Goal: Ask a question

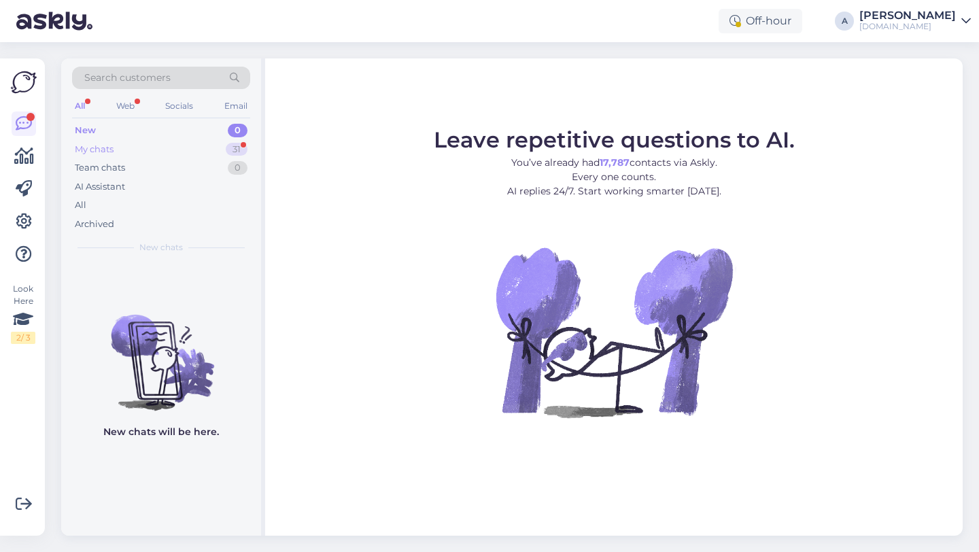
click at [231, 152] on div "31" at bounding box center [237, 150] width 22 height 14
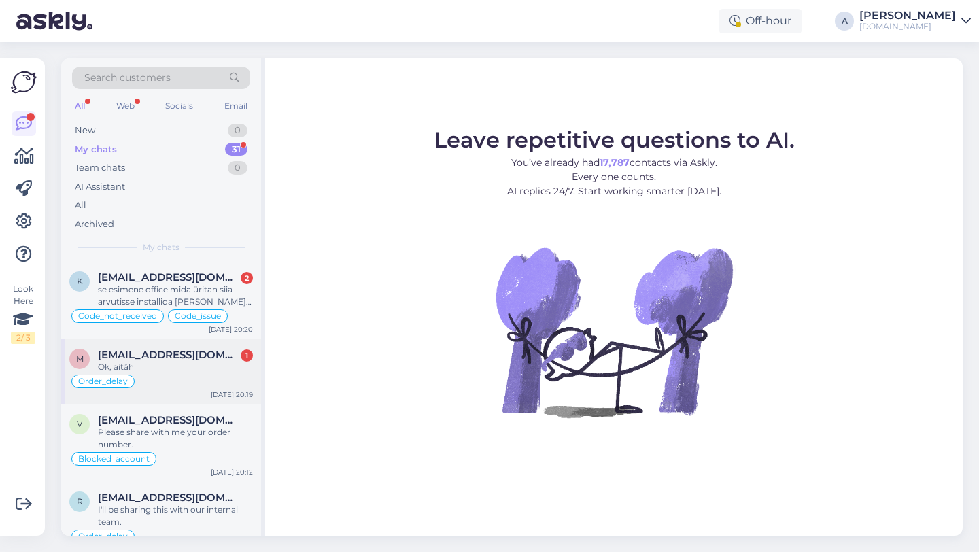
click at [207, 373] on div "Ok, aitäh" at bounding box center [175, 367] width 155 height 12
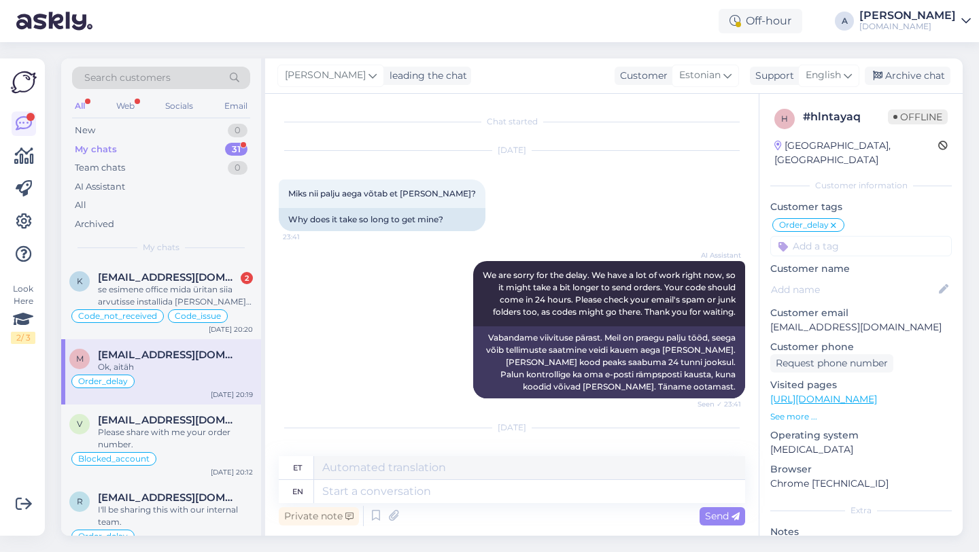
scroll to position [2985, 0]
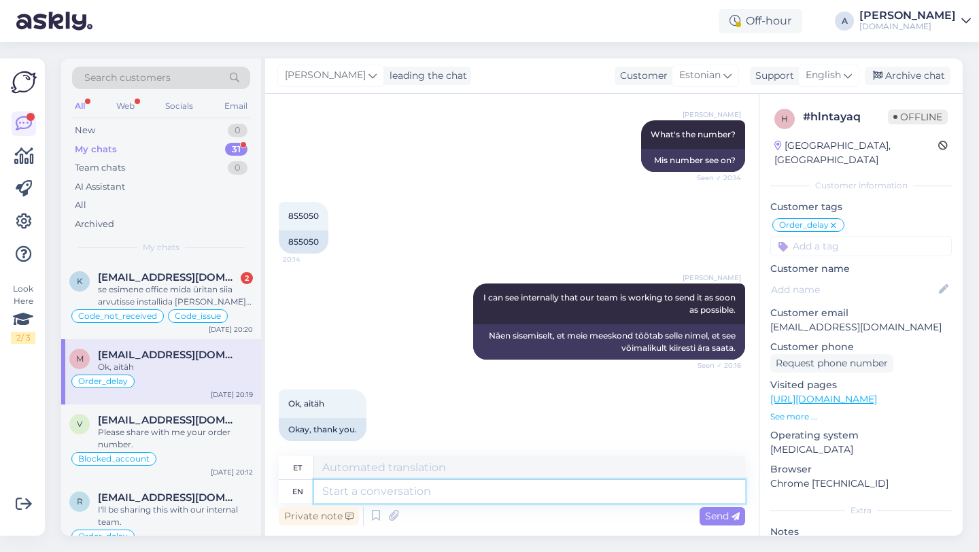
click at [393, 496] on textarea at bounding box center [529, 491] width 431 height 23
type textarea "You're welco"
type textarea "Sa oled"
type textarea "You're welcome!"
type textarea "Pole tänu väärt!"
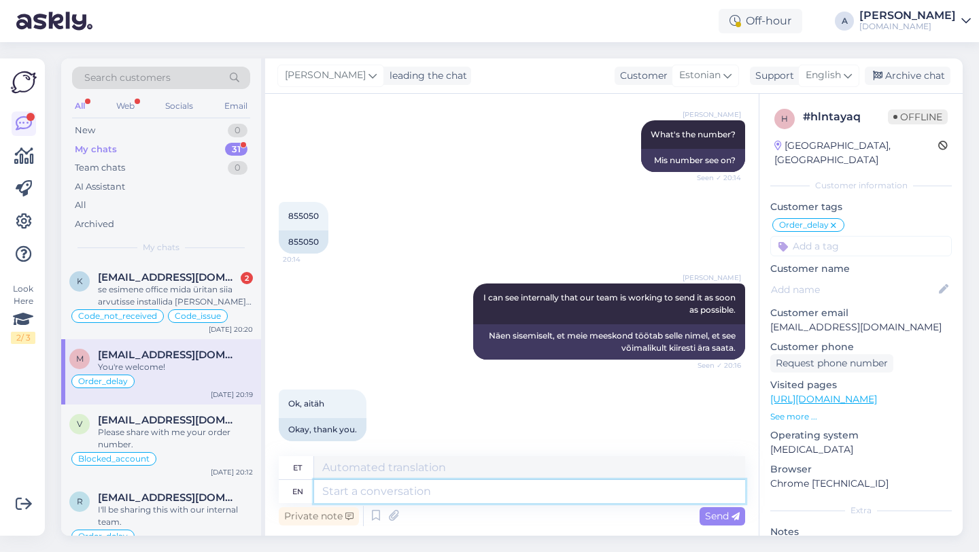
scroll to position [3067, 0]
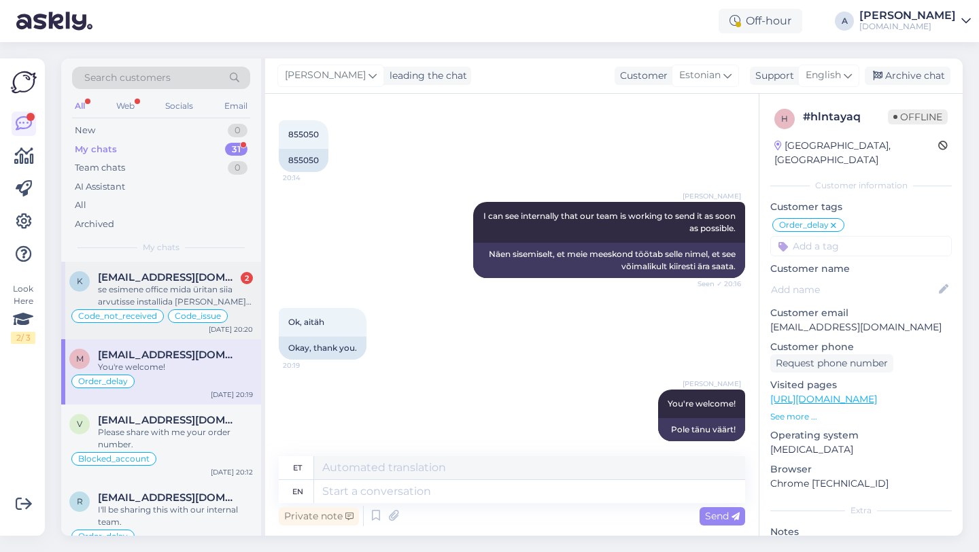
click at [203, 300] on div "se esimene office mida üritan siia arvutisse installida [PERSON_NAME] uurinud e…" at bounding box center [175, 296] width 155 height 24
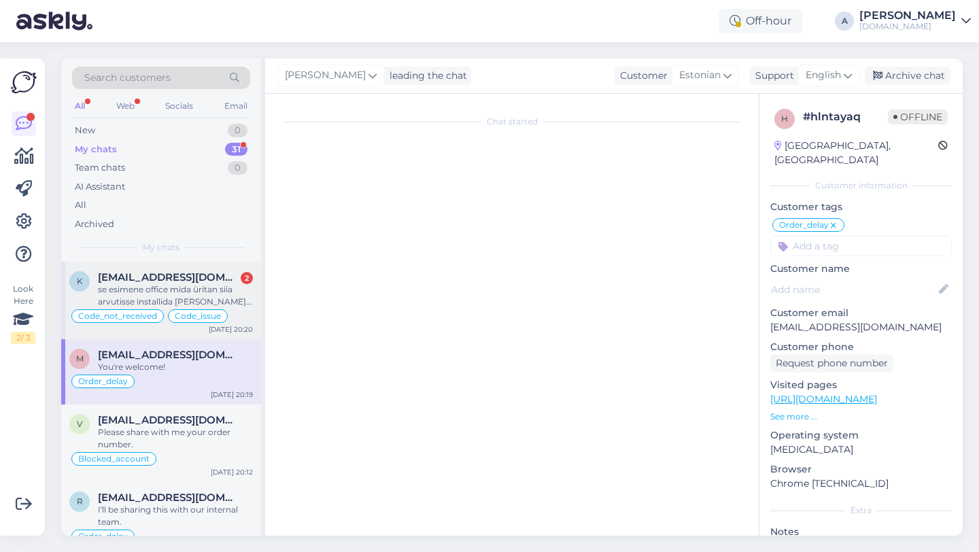
scroll to position [3659, 0]
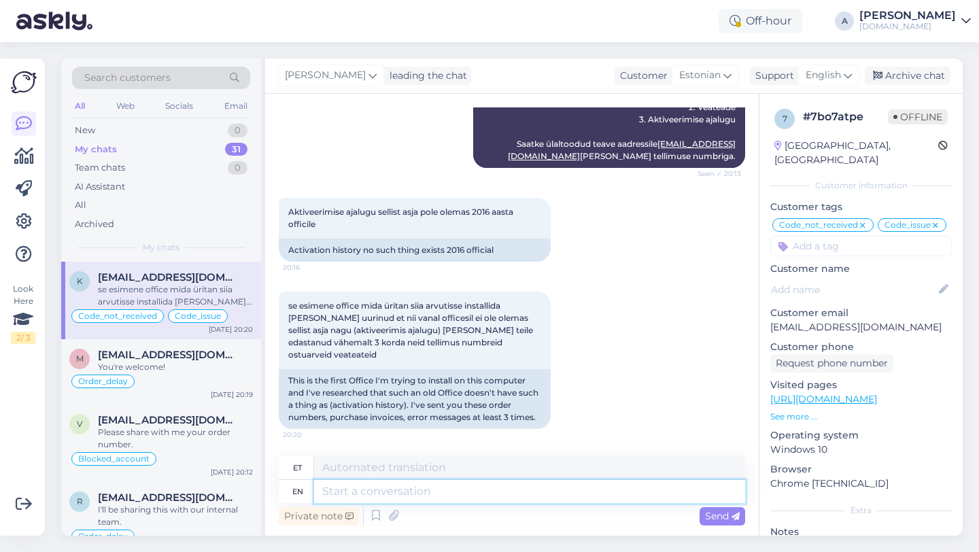
click at [392, 497] on textarea at bounding box center [529, 491] width 431 height 23
type textarea "Please send t"
type textarea "Palun"
type textarea "Please send the"
type textarea "Palun saatke"
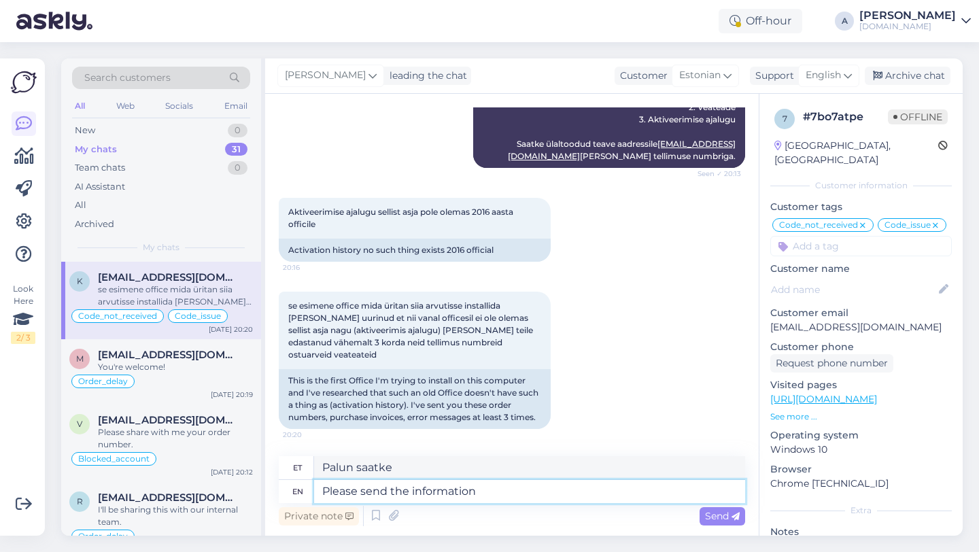
type textarea "Please send the information"
type textarea "Palun saatke teave"
type textarea "Please send the information via ema"
type textarea "Palun saatke teave läbi"
type textarea "Please send the information via email"
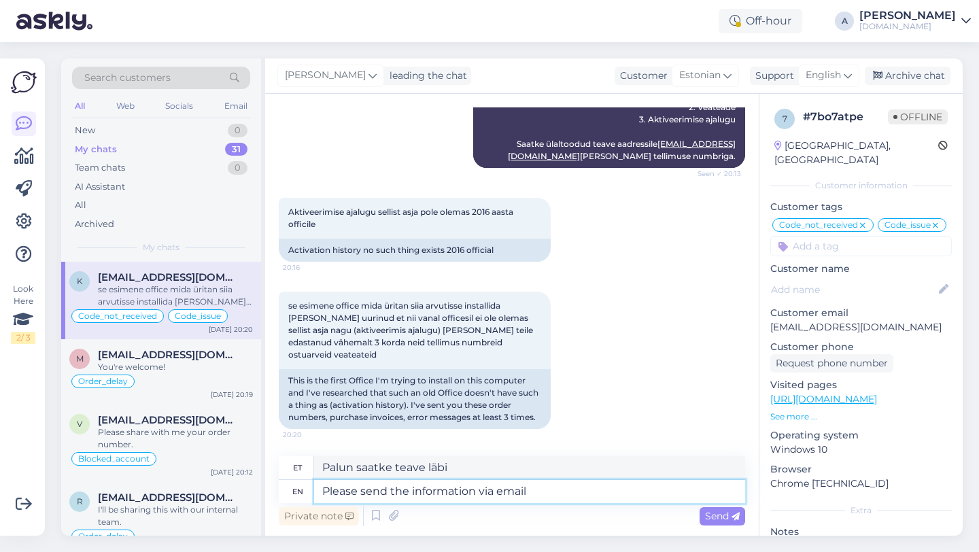
type textarea "Palun saatke teave e-posti [PERSON_NAME]"
type textarea "Please send the information via email, so"
type textarea "Palun saatke teave e-posti [PERSON_NAME], seega"
type textarea "Please send the information via email, so our te"
type textarea "Palun saatke teave e-posti [PERSON_NAME], et meie"
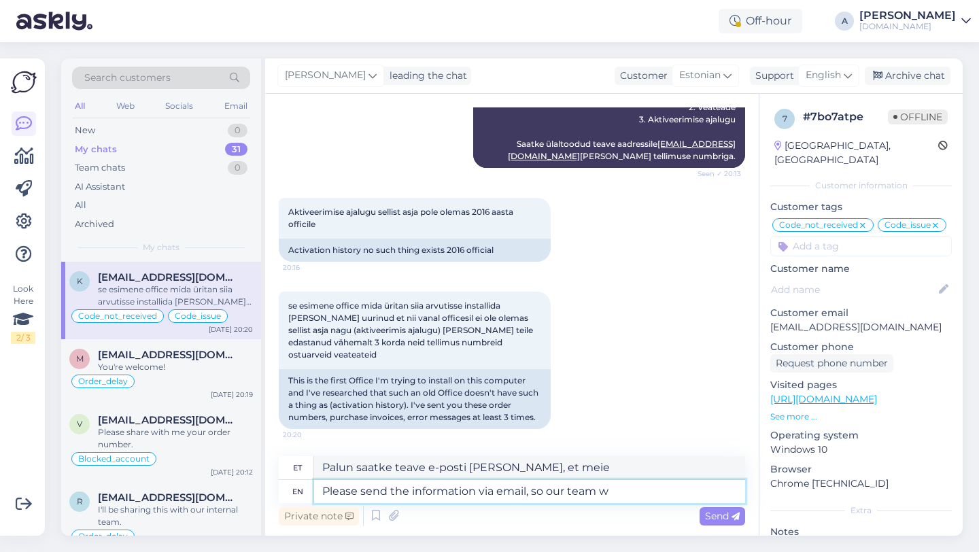
type textarea "Please send the information via email, so our team wi"
type textarea "Palun saatke teave e-posti [PERSON_NAME], et meie meeskond saaks"
type textarea "Please send the information via email, so our team will be assisting you"
type textarea "Palun saatke teave e-posti [PERSON_NAME], et meie meeskond saaks teid aidata"
type textarea "Please send the information via email, so our team will be assisting you."
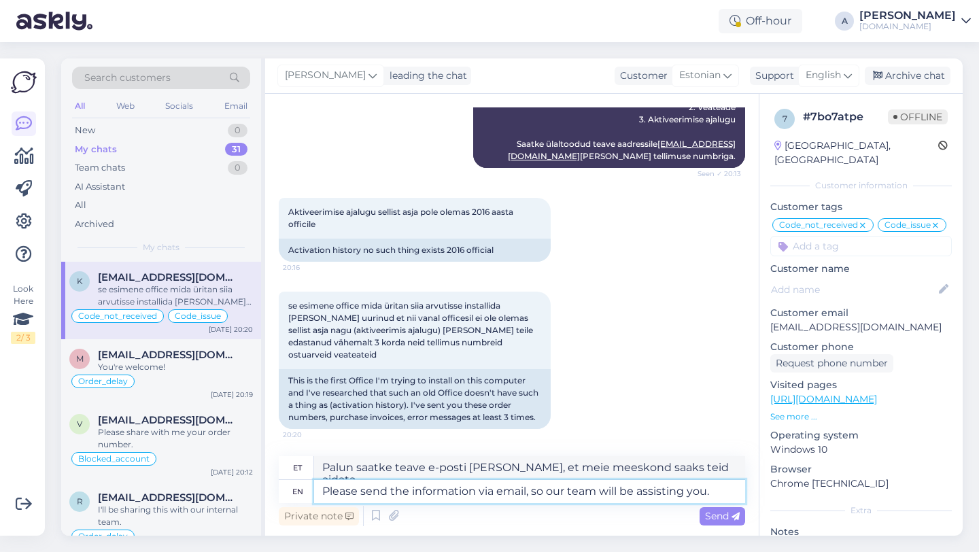
type textarea "Palun saatke teave e-posti [PERSON_NAME], et meie meeskond saaks teid aidata."
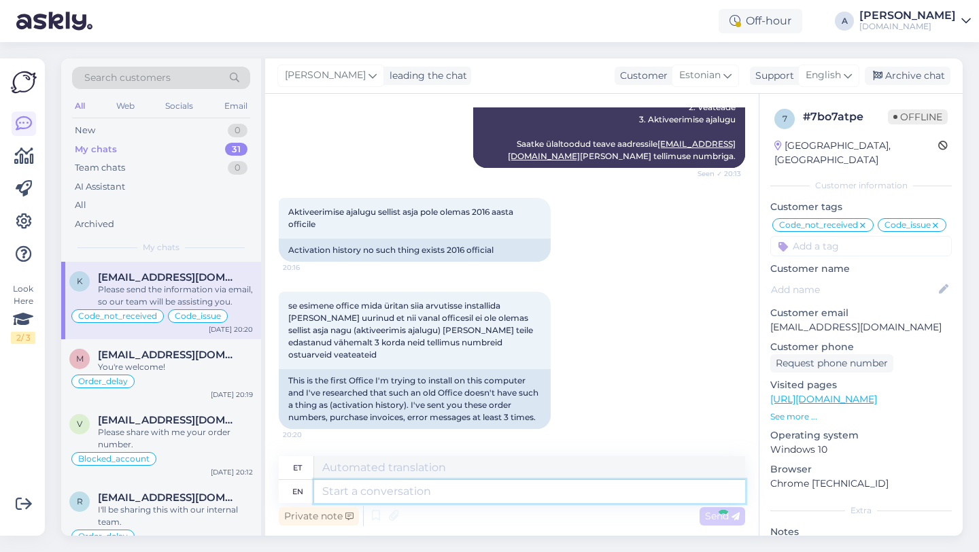
scroll to position [3765, 0]
